Goal: Information Seeking & Learning: Check status

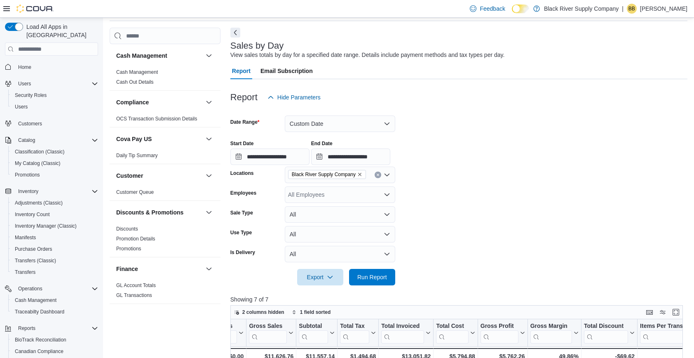
scroll to position [37, 0]
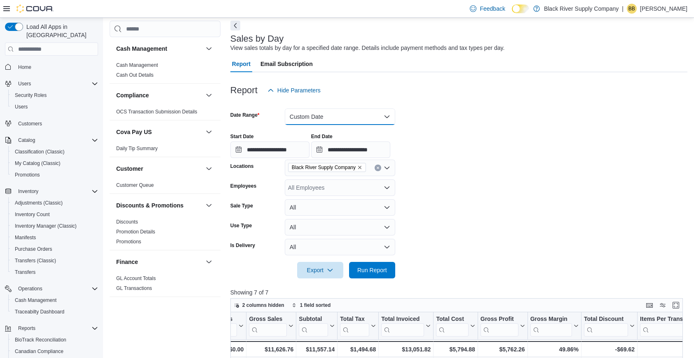
click at [355, 117] on button "Custom Date" at bounding box center [340, 116] width 110 height 16
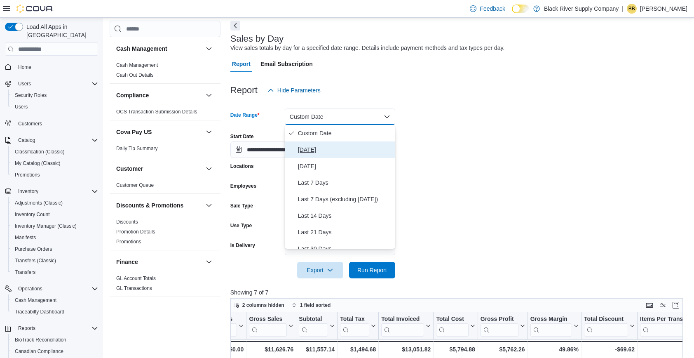
click at [316, 150] on span "[DATE]" at bounding box center [345, 150] width 94 height 10
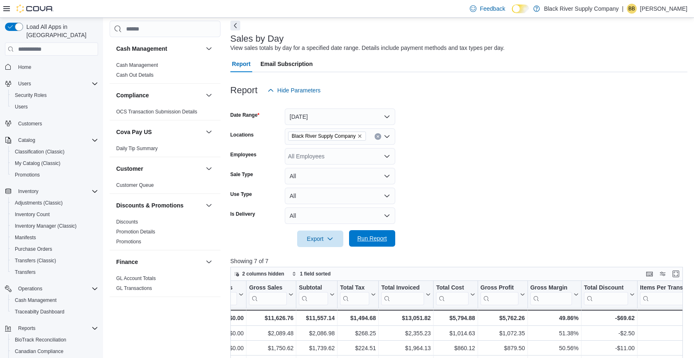
click at [363, 239] on span "Run Report" at bounding box center [372, 238] width 30 height 8
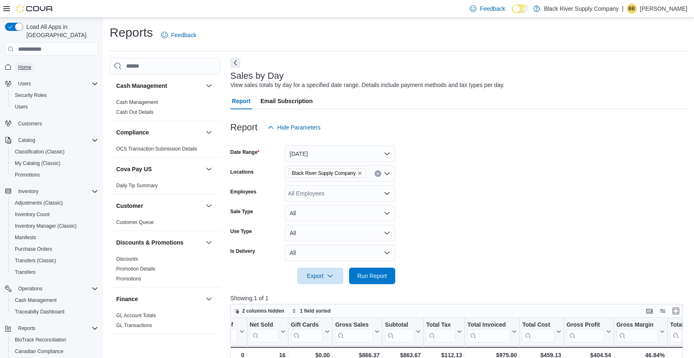
click at [26, 64] on span "Home" at bounding box center [24, 67] width 13 height 7
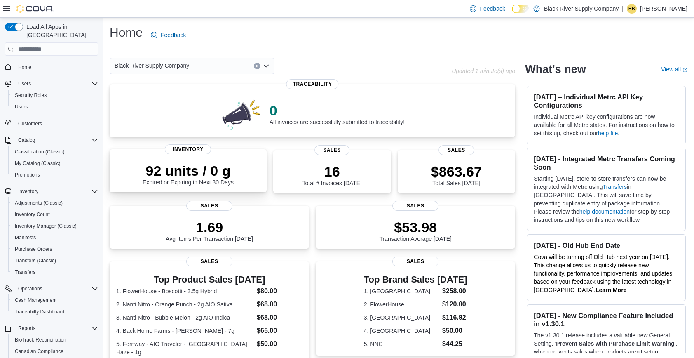
click at [217, 178] on p "92 units / 0 g" at bounding box center [188, 170] width 91 height 16
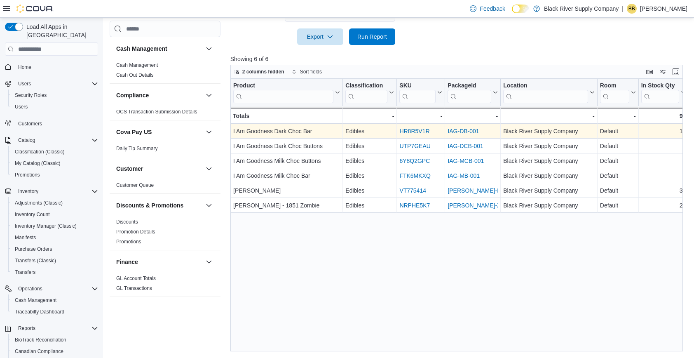
click at [459, 131] on link "IAG-DB-001" at bounding box center [462, 131] width 31 height 7
click at [412, 134] on link "HR8R5V1R" at bounding box center [414, 131] width 30 height 7
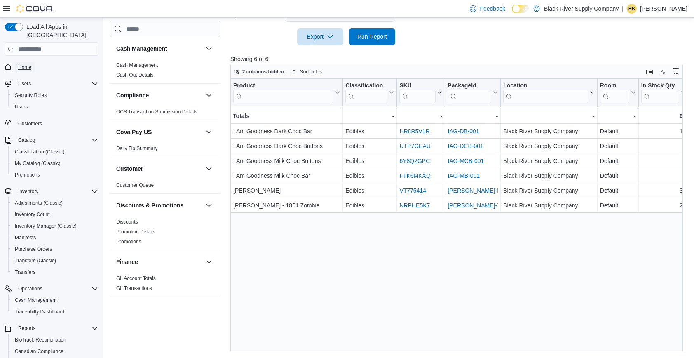
click at [27, 64] on span "Home" at bounding box center [24, 67] width 13 height 7
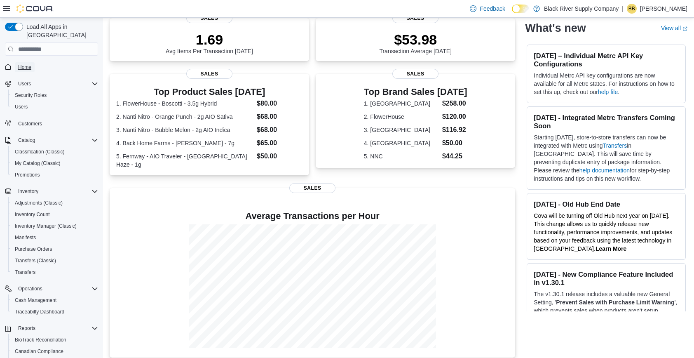
scroll to position [211, 0]
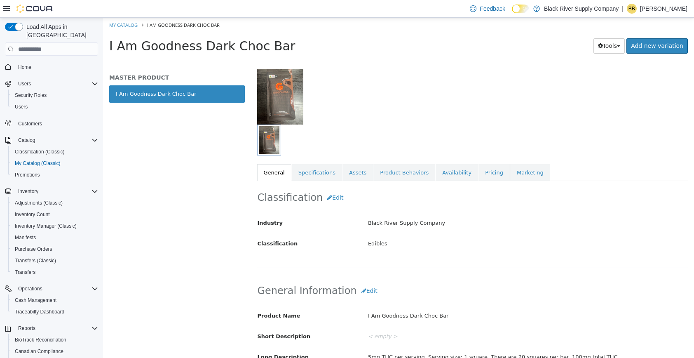
scroll to position [68, 0]
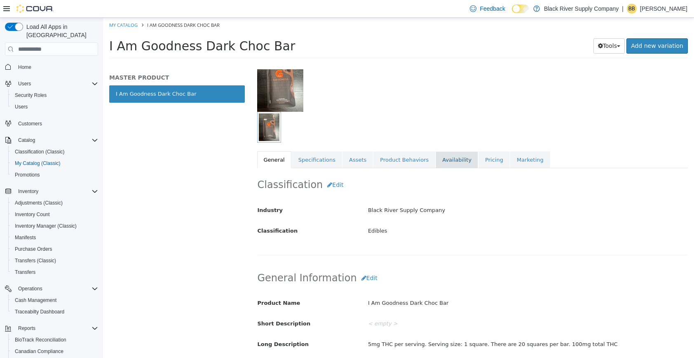
click at [444, 154] on link "Availability" at bounding box center [457, 159] width 42 height 17
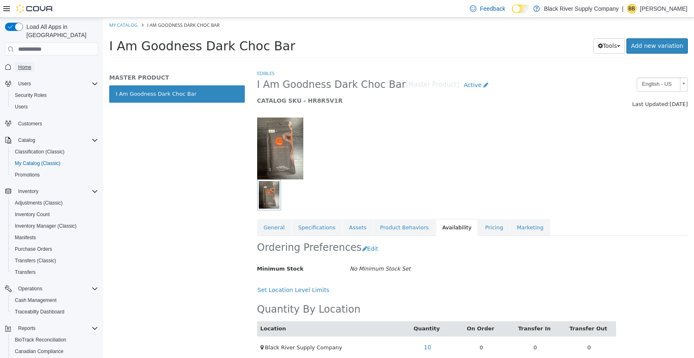
click at [30, 64] on span "Home" at bounding box center [24, 67] width 13 height 7
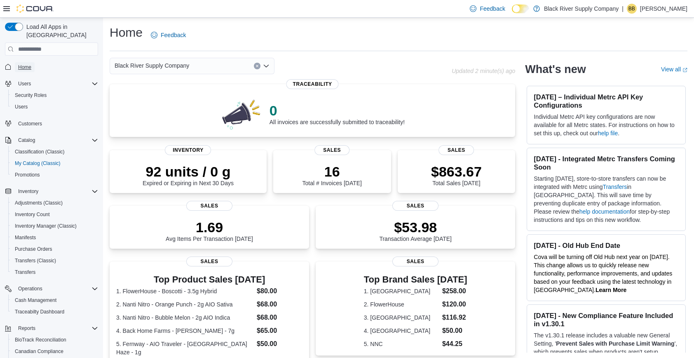
click at [26, 64] on span "Home" at bounding box center [24, 67] width 13 height 7
